Goal: Navigation & Orientation: Find specific page/section

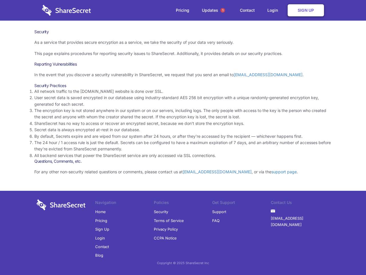
click at [183, 137] on li "By default, Secrets expire and are wiped from our system after 24 hours, or aft…" at bounding box center [182, 136] width 297 height 6
click at [223, 10] on span "1" at bounding box center [222, 10] width 5 height 5
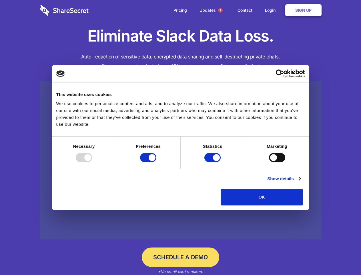
click at [92, 162] on div at bounding box center [84, 157] width 16 height 9
click at [156, 162] on input "Preferences" at bounding box center [148, 157] width 16 height 9
checkbox input "false"
click at [213, 162] on input "Statistics" at bounding box center [212, 157] width 16 height 9
checkbox input "false"
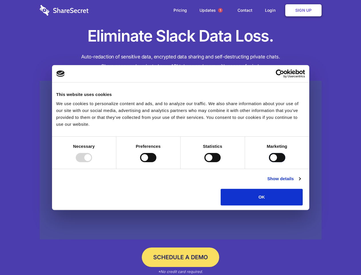
click at [269, 162] on input "Marketing" at bounding box center [277, 157] width 16 height 9
checkbox input "true"
click at [301, 182] on link "Show details" at bounding box center [283, 178] width 33 height 7
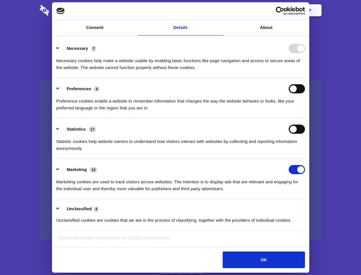
click at [305, 78] on li "Necessary 7 Necessary cookies help make a website usable by enabling basic func…" at bounding box center [180, 57] width 249 height 40
click at [220, 10] on span "1" at bounding box center [220, 10] width 5 height 5
